Goal: Task Accomplishment & Management: Use online tool/utility

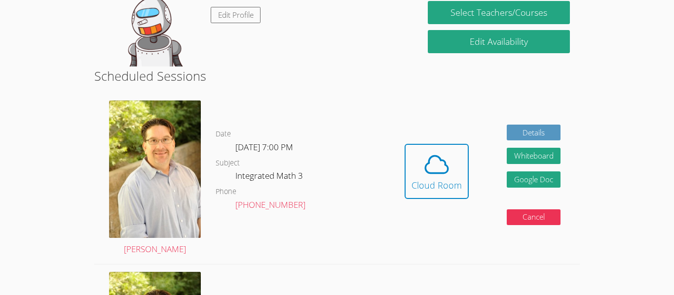
scroll to position [202, 0]
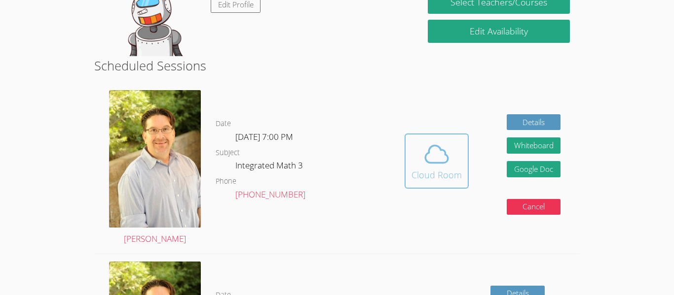
click at [443, 156] on icon at bounding box center [437, 155] width 28 height 28
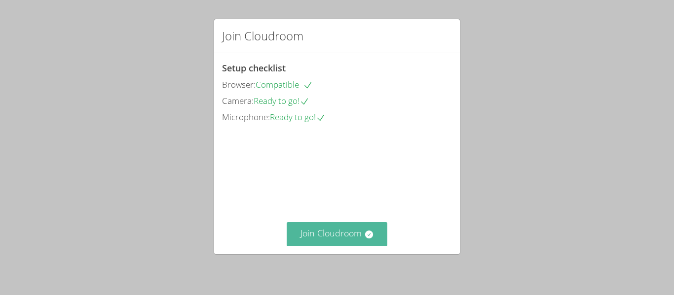
click at [343, 226] on button "Join Cloudroom" at bounding box center [337, 234] width 101 height 24
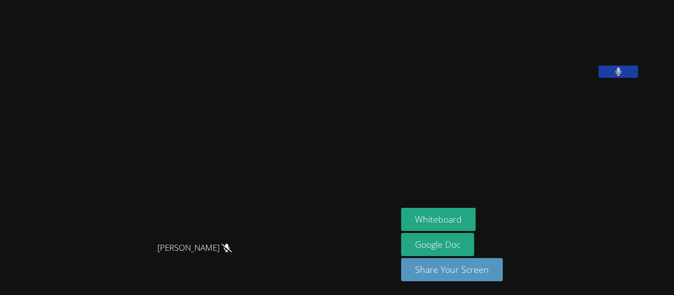
click at [549, 78] on video at bounding box center [475, 41] width 148 height 74
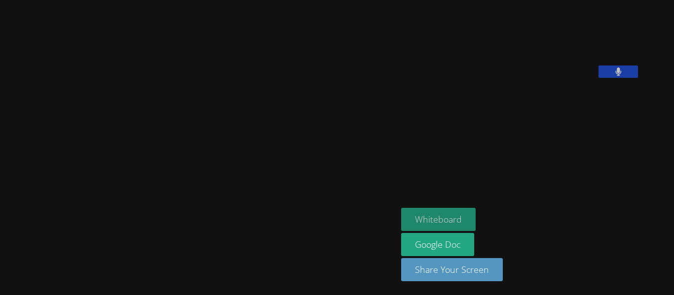
click at [475, 222] on button "Whiteboard" at bounding box center [438, 219] width 74 height 23
